Goal: Task Accomplishment & Management: Use online tool/utility

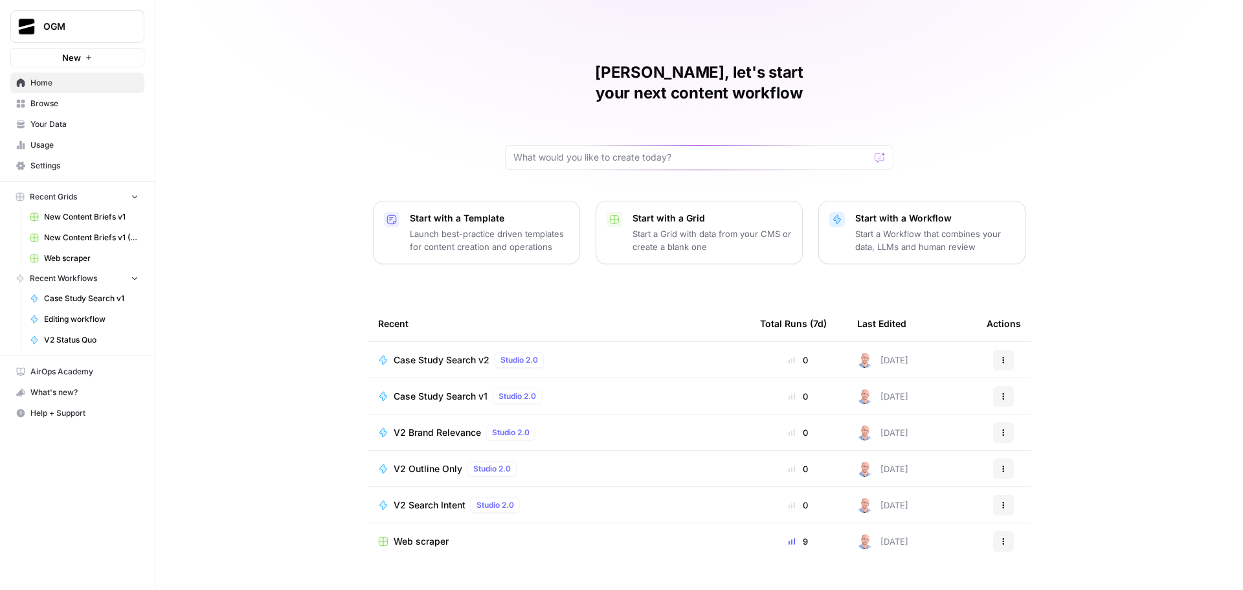
click at [63, 117] on link "Your Data" at bounding box center [77, 124] width 134 height 21
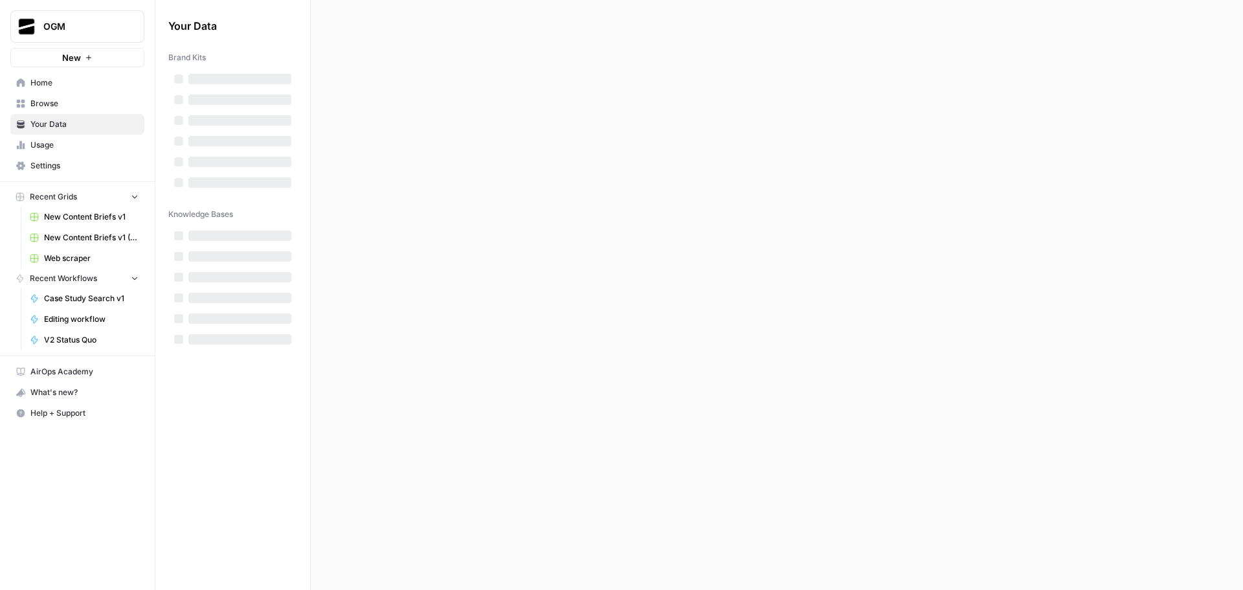
click at [66, 106] on span "Browse" at bounding box center [84, 104] width 108 height 12
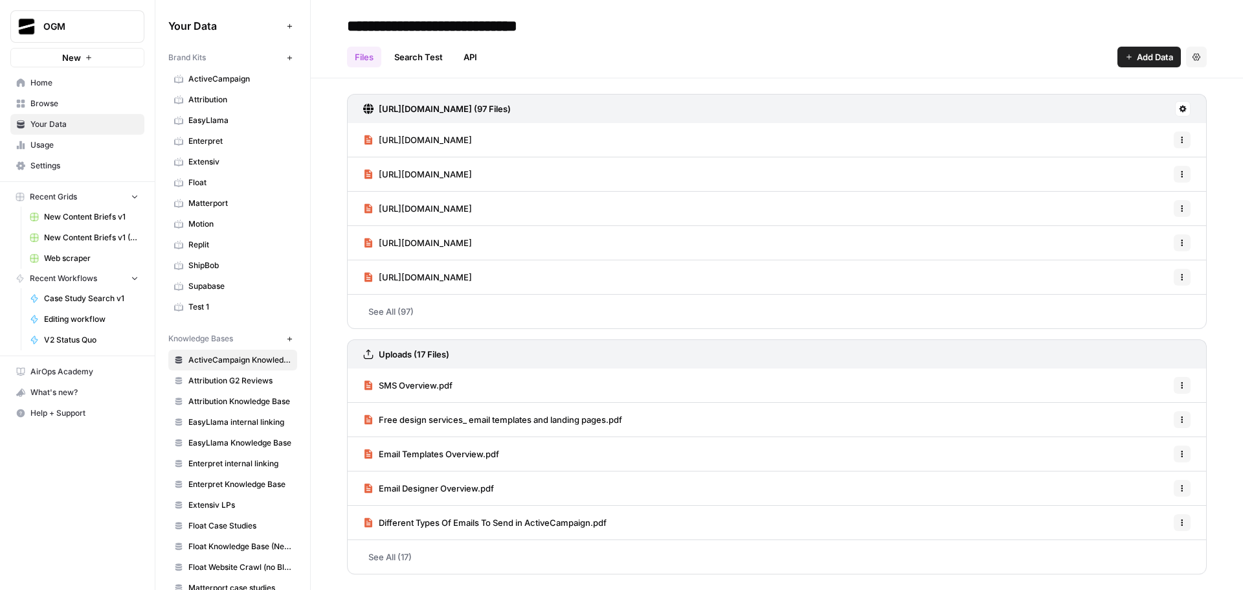
click at [61, 96] on link "Browse" at bounding box center [77, 103] width 134 height 21
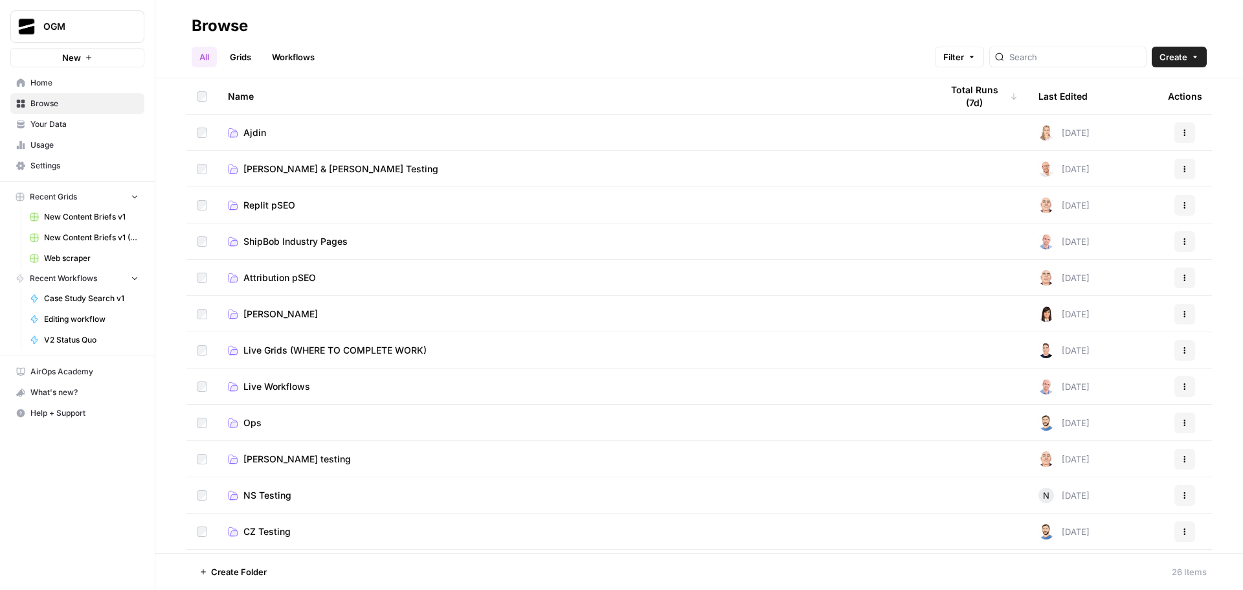
click at [273, 126] on link "Ajdin" at bounding box center [574, 132] width 693 height 13
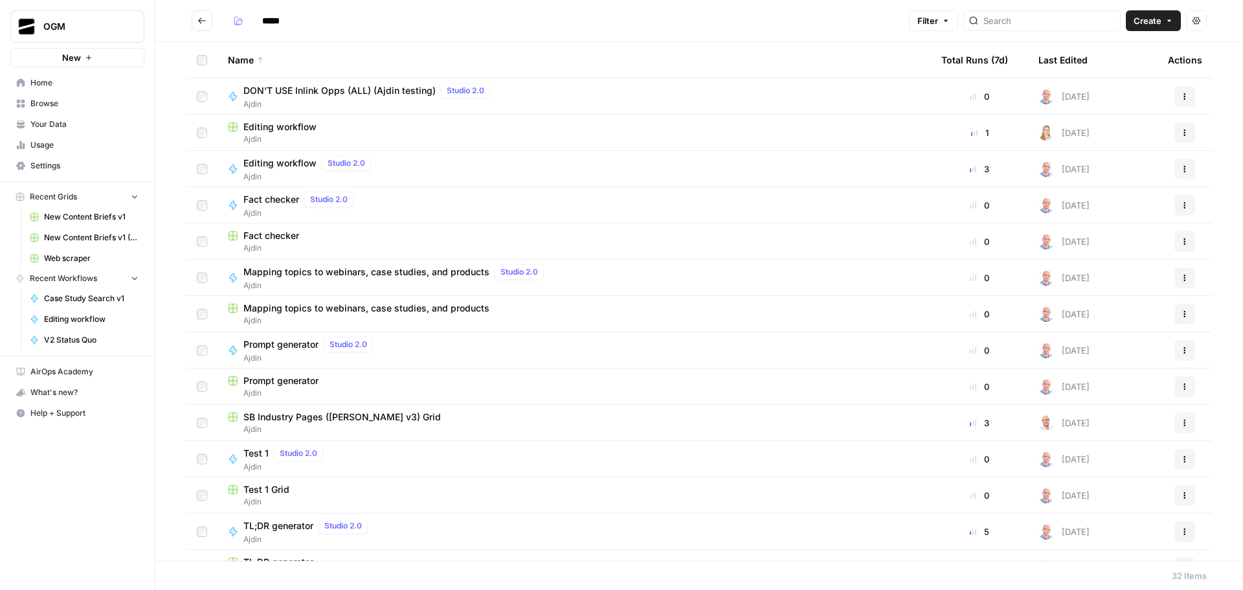
click at [289, 165] on span "Editing workflow" at bounding box center [279, 163] width 73 height 13
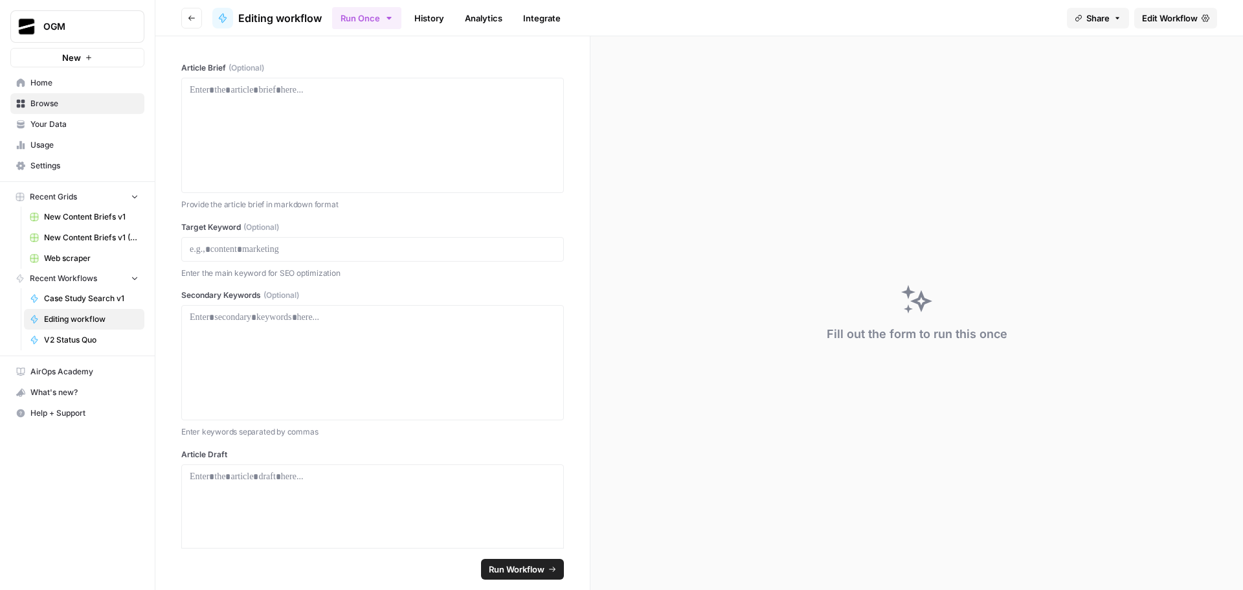
click at [1172, 20] on span "Edit Workflow" at bounding box center [1170, 18] width 56 height 13
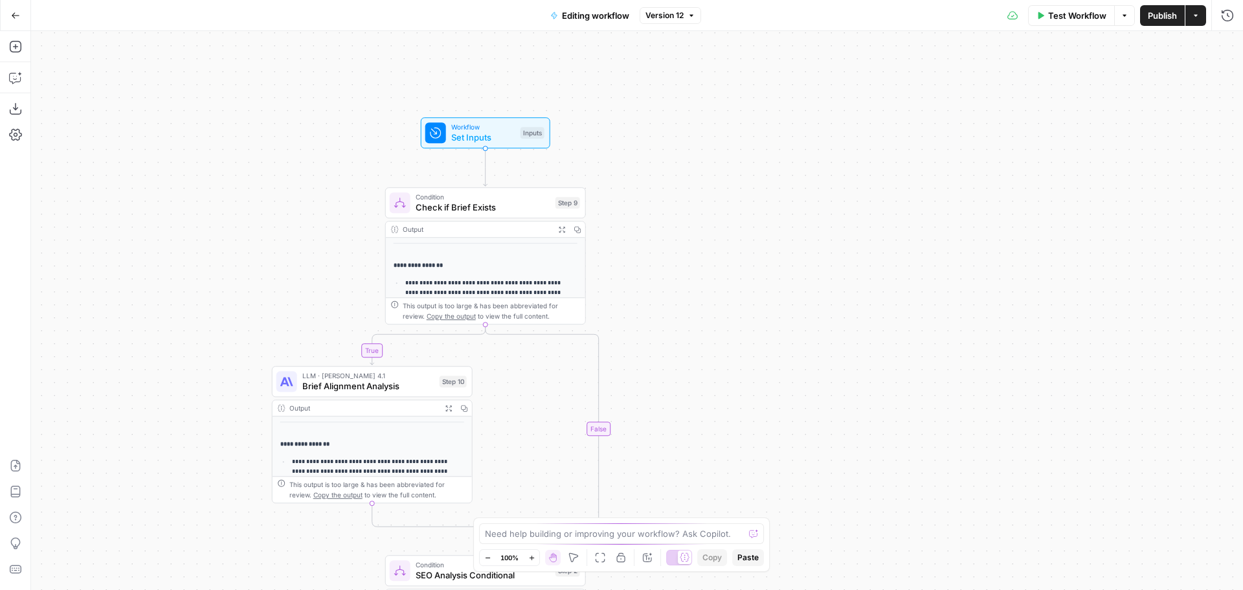
drag, startPoint x: 720, startPoint y: 181, endPoint x: 770, endPoint y: 114, distance: 83.2
click at [770, 114] on div "**********" at bounding box center [637, 310] width 1212 height 559
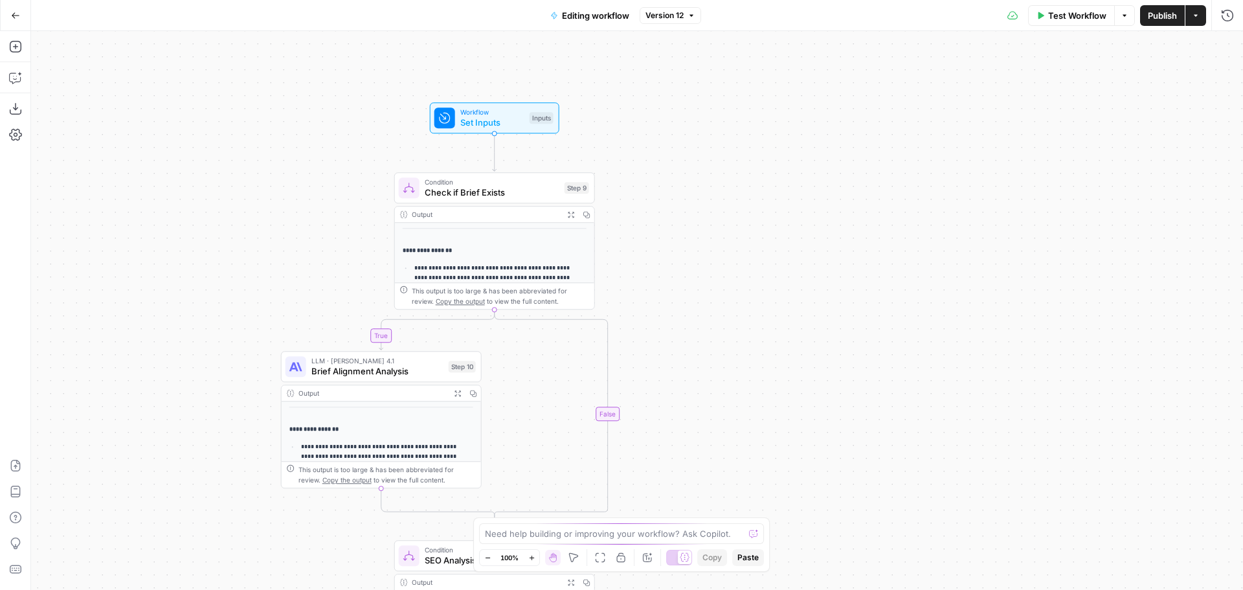
click at [499, 112] on span "Workflow" at bounding box center [492, 112] width 64 height 10
